Goal: Information Seeking & Learning: Understand process/instructions

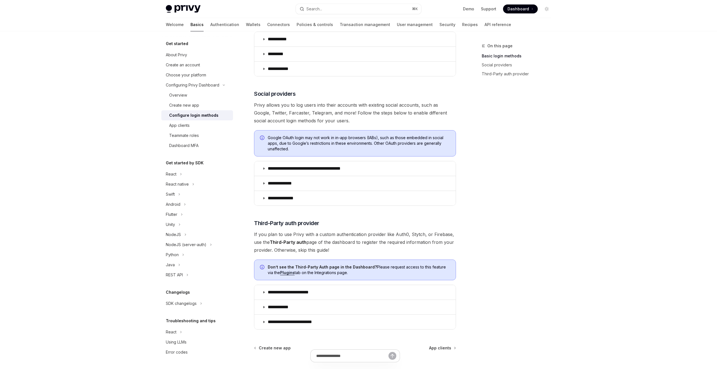
scroll to position [115, 0]
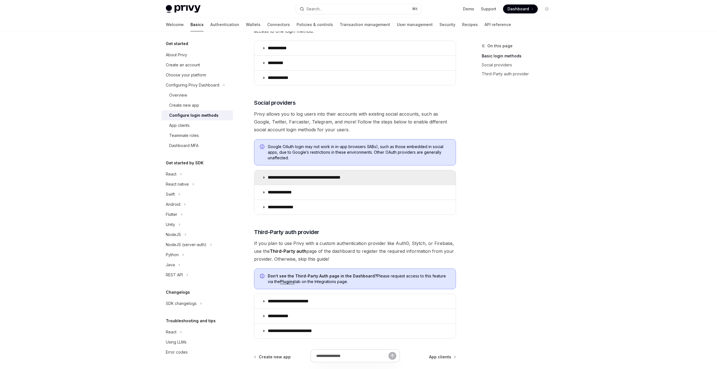
click at [299, 177] on p "**********" at bounding box center [314, 178] width 92 height 6
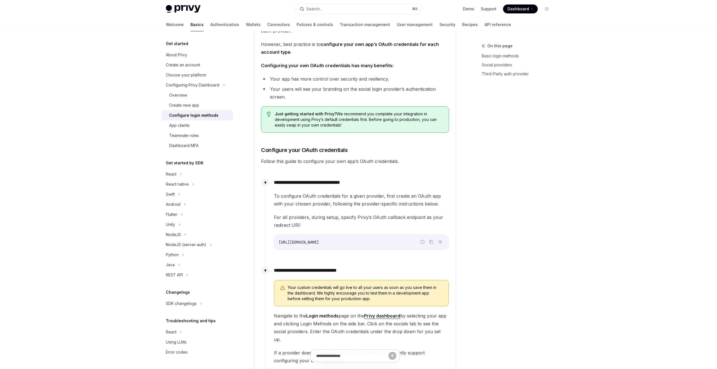
scroll to position [363, 0]
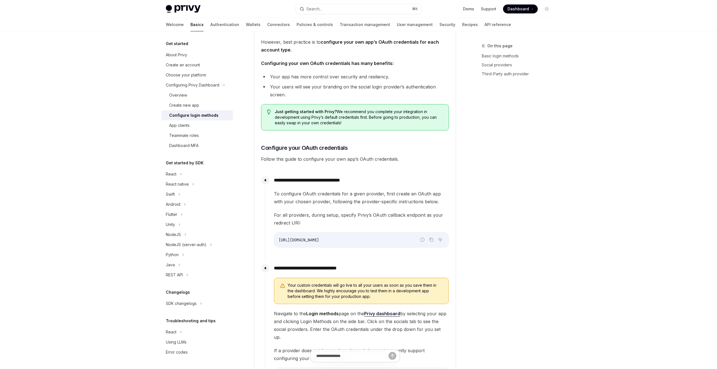
click at [308, 77] on li "Your app has more control over security and resiliency." at bounding box center [355, 77] width 188 height 8
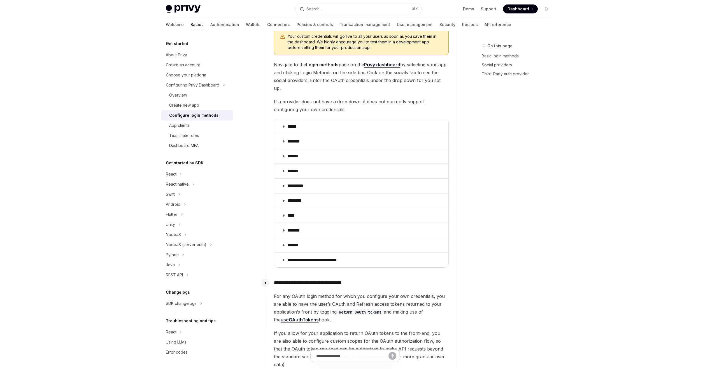
scroll to position [612, 0]
click at [294, 182] on p "*********" at bounding box center [298, 185] width 22 height 6
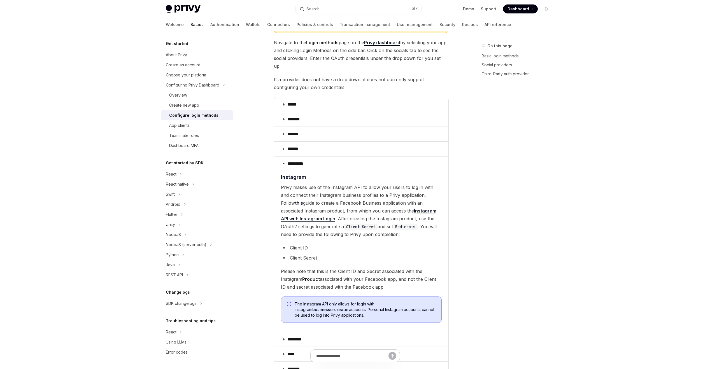
scroll to position [635, 0]
drag, startPoint x: 324, startPoint y: 178, endPoint x: 415, endPoint y: 188, distance: 91.2
click at [415, 188] on span "Privy makes use of the Instagram API to allow your users to log in with and con…" at bounding box center [361, 209] width 161 height 55
click at [356, 182] on span "Privy makes use of the Instagram API to allow your users to log in with and con…" at bounding box center [361, 209] width 161 height 55
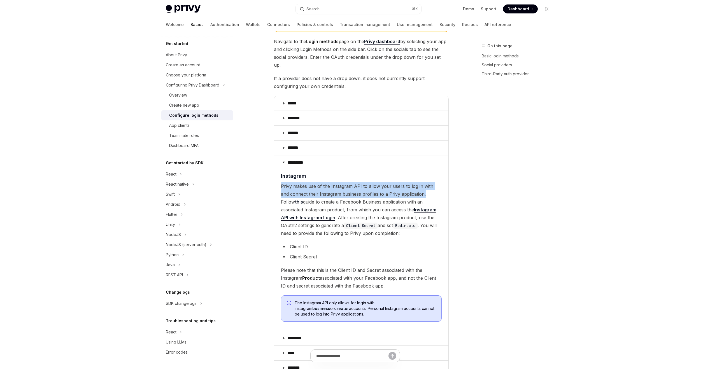
drag, startPoint x: 278, startPoint y: 177, endPoint x: 415, endPoint y: 188, distance: 137.6
click at [415, 188] on details "********* ​ Instagram Privy makes use of the Instagram API to allow your users …" at bounding box center [361, 243] width 174 height 176
click at [420, 187] on span "Privy makes use of the Instagram API to allow your users to log in with and con…" at bounding box center [361, 209] width 161 height 55
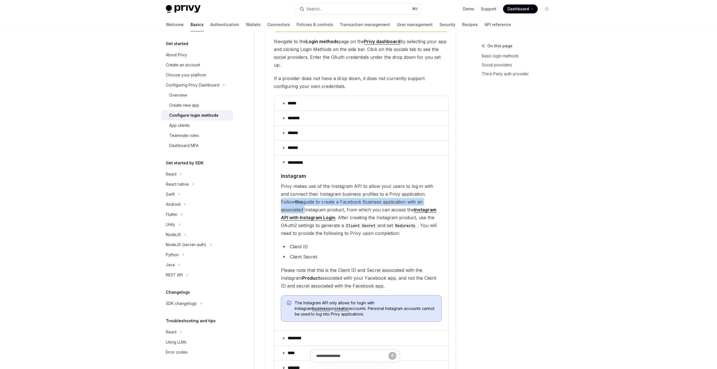
drag, startPoint x: 416, startPoint y: 185, endPoint x: 426, endPoint y: 194, distance: 13.3
click at [426, 194] on span "Privy makes use of the Instagram API to allow your users to log in with and con…" at bounding box center [361, 209] width 161 height 55
click at [378, 192] on span "Privy makes use of the Instagram API to allow your users to log in with and con…" at bounding box center [361, 209] width 161 height 55
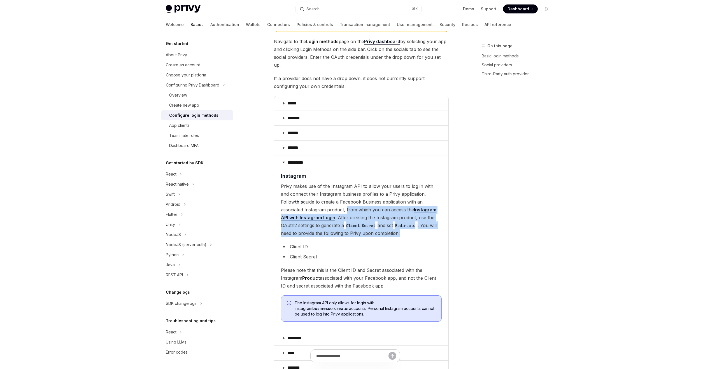
drag, startPoint x: 321, startPoint y: 202, endPoint x: 385, endPoint y: 224, distance: 67.8
click at [385, 224] on span "Privy makes use of the Instagram API to allow your users to log in with and con…" at bounding box center [361, 209] width 161 height 55
click at [340, 228] on span "Privy makes use of the Instagram API to allow your users to log in with and con…" at bounding box center [361, 209] width 161 height 55
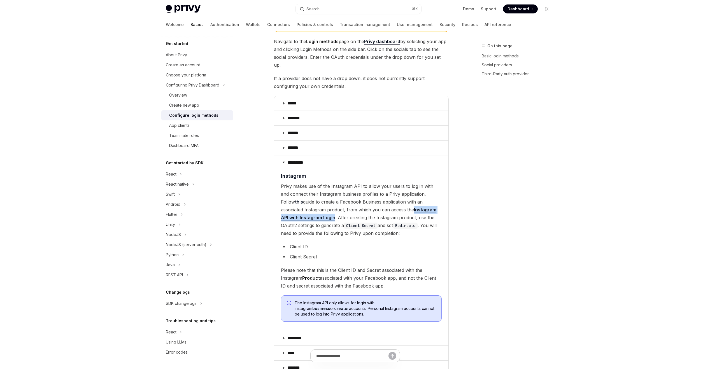
click at [320, 209] on span "Privy makes use of the Instagram API to allow your users to log in with and con…" at bounding box center [361, 209] width 161 height 55
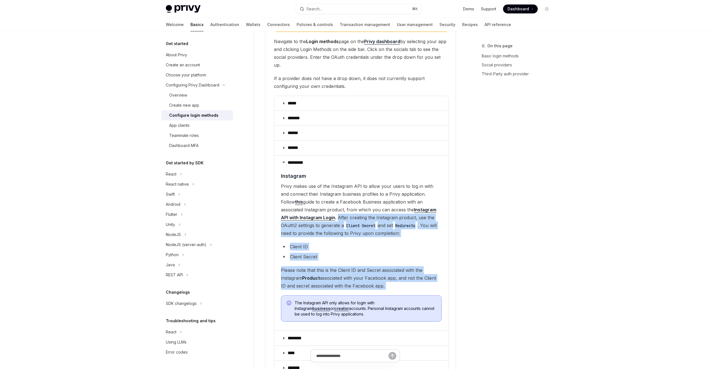
drag, startPoint x: 320, startPoint y: 209, endPoint x: 383, endPoint y: 275, distance: 91.1
click at [383, 275] on children "​ Instagram Privy makes use of the Instagram API to allow your users to log in …" at bounding box center [361, 249] width 161 height 154
click at [357, 255] on children "​ Instagram Privy makes use of the Instagram API to allow your users to log in …" at bounding box center [361, 249] width 161 height 154
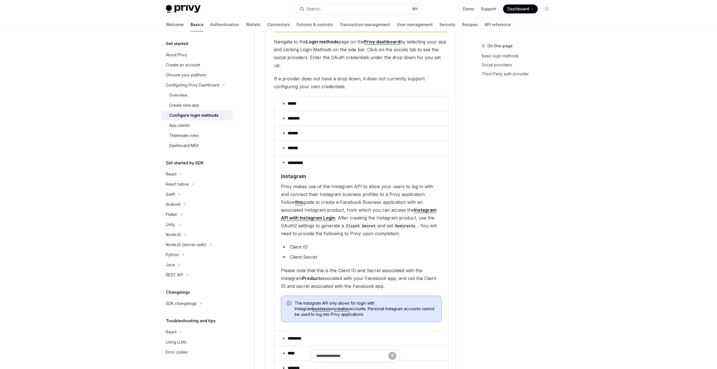
scroll to position [634, 0]
type textarea "*"
